Goal: Information Seeking & Learning: Compare options

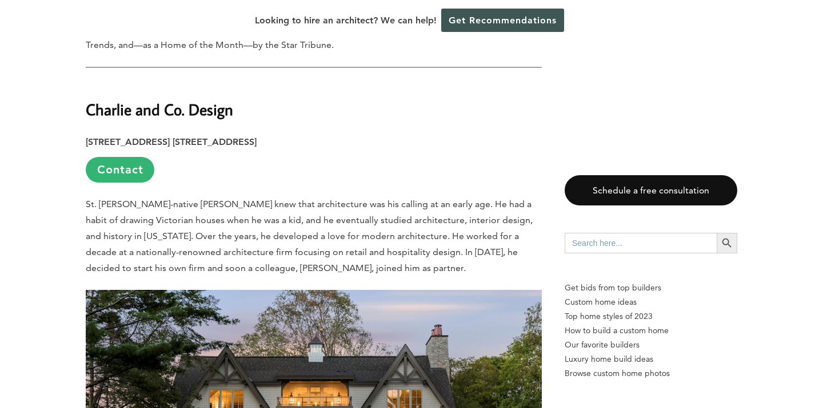
scroll to position [2801, 0]
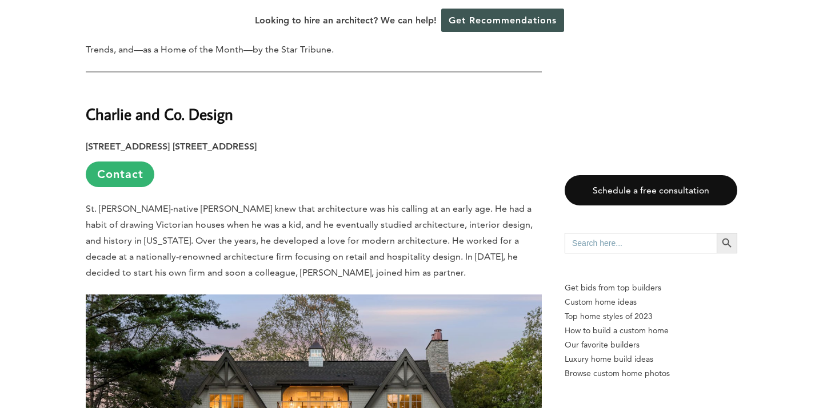
click at [143, 104] on strong "Charlie and Co. Design" at bounding box center [159, 114] width 147 height 20
copy div "Charlie and Co. Design"
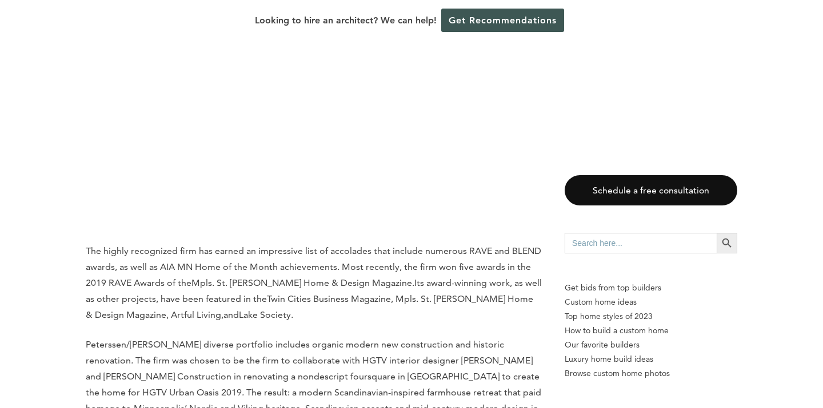
scroll to position [7790, 0]
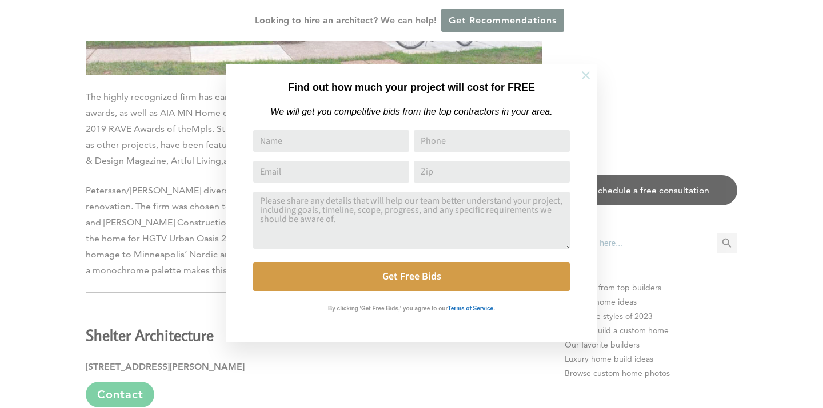
click at [588, 79] on icon at bounding box center [585, 75] width 13 height 13
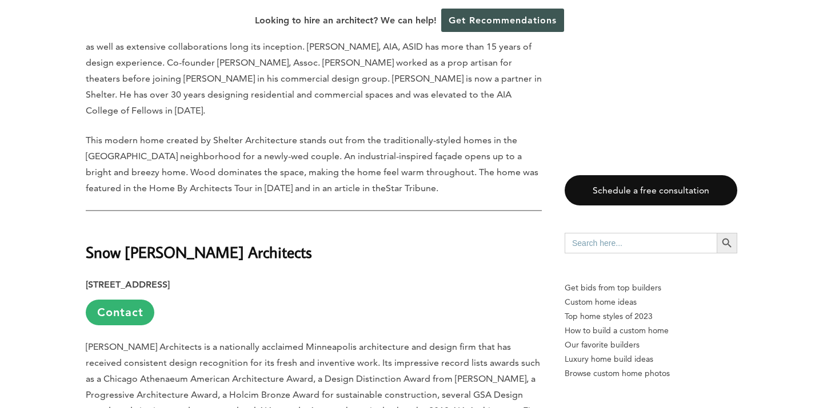
scroll to position [8511, 0]
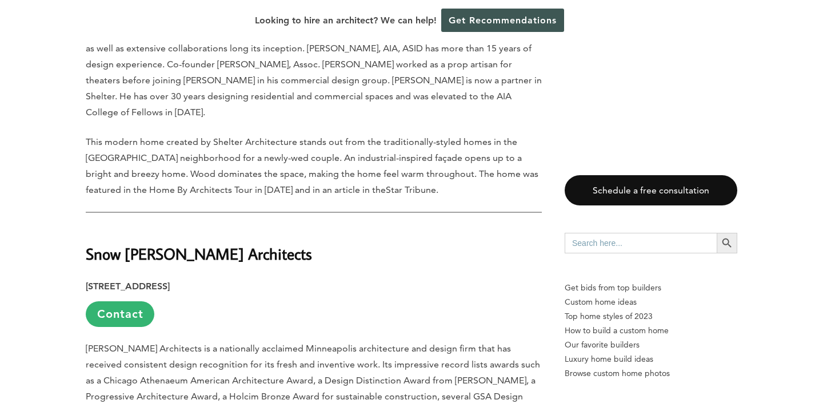
click at [142, 244] on strong "Snow [PERSON_NAME] Architects" at bounding box center [199, 254] width 226 height 20
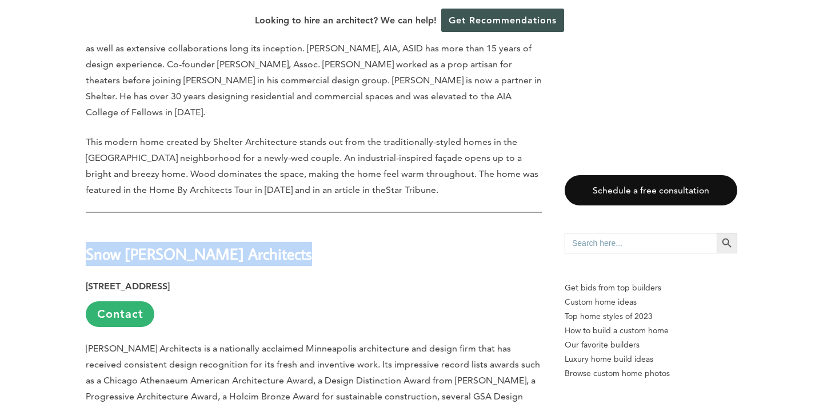
copy div "Snow [PERSON_NAME] Architects"
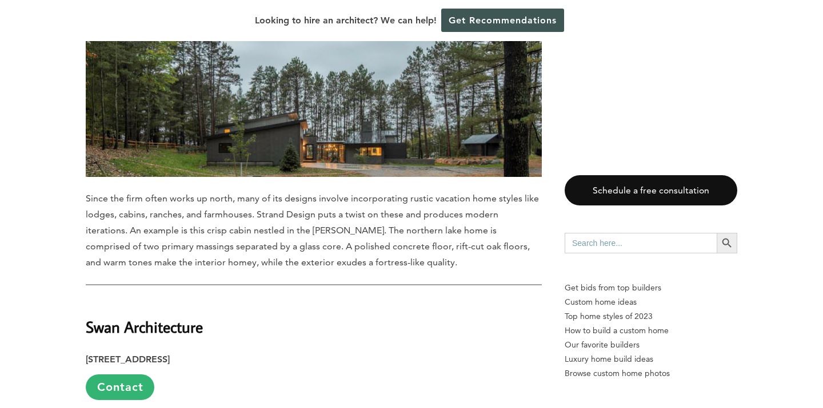
scroll to position [9930, 0]
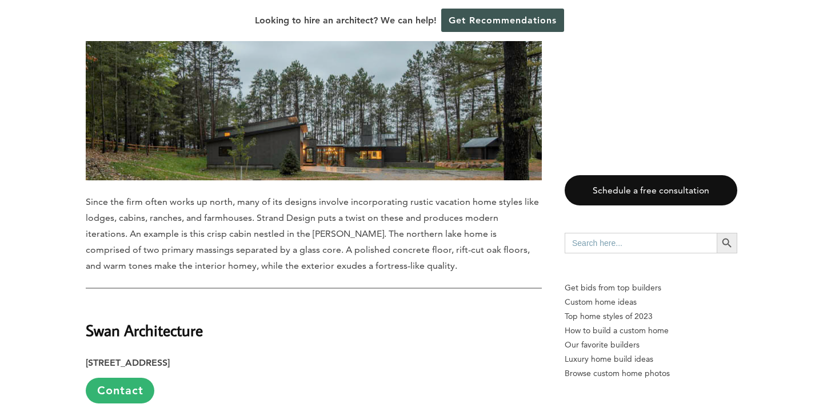
click at [126, 321] on strong "Swan Architecture" at bounding box center [144, 331] width 117 height 20
copy div "Swan Architecture"
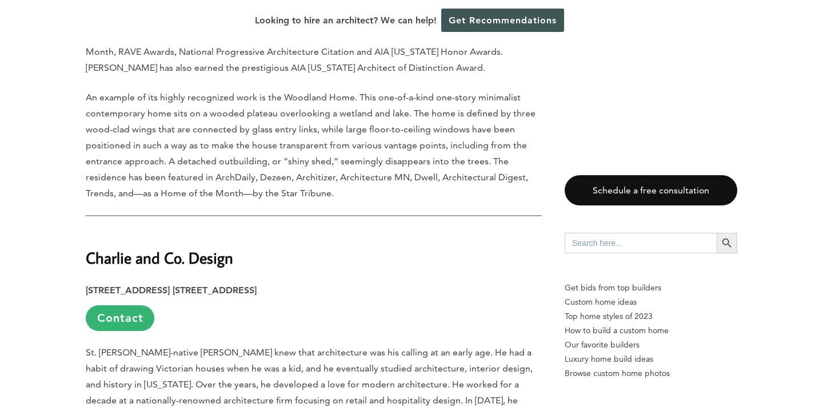
scroll to position [2655, 0]
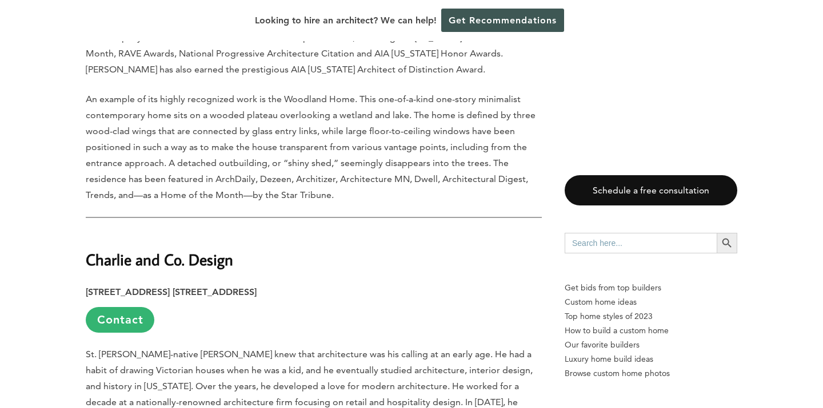
click at [154, 250] on strong "Charlie and Co. Design" at bounding box center [159, 260] width 147 height 20
copy div "Charlie and Co. Design"
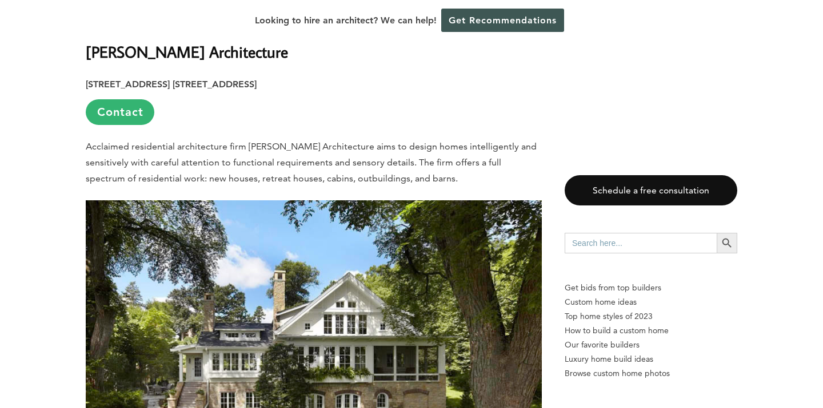
scroll to position [1347, 0]
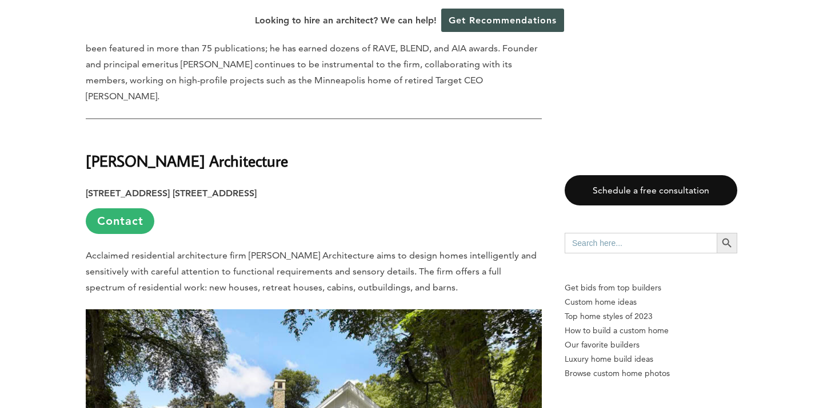
click at [174, 151] on strong "[PERSON_NAME] Architecture" at bounding box center [187, 161] width 202 height 20
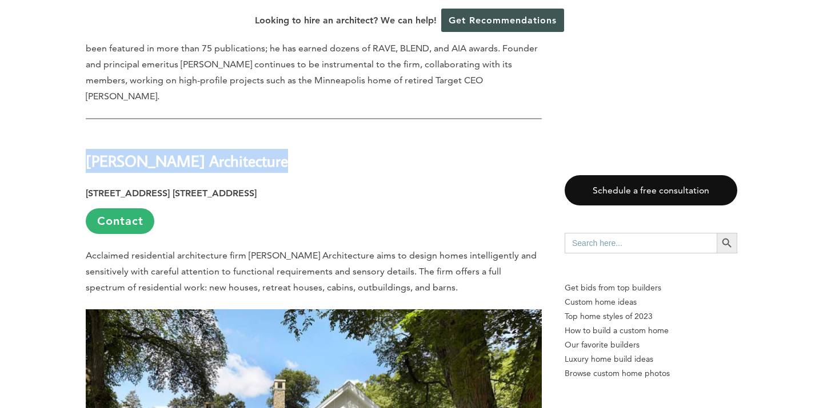
copy div "[PERSON_NAME] Architecture"
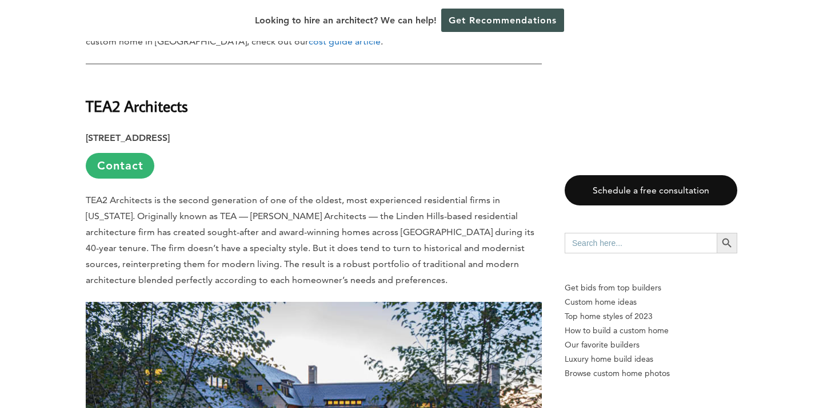
scroll to position [819, 0]
click at [127, 99] on strong "TEA2 Architects" at bounding box center [137, 107] width 102 height 20
copy div "TEA2 Architects"
